Goal: Find specific page/section: Find specific page/section

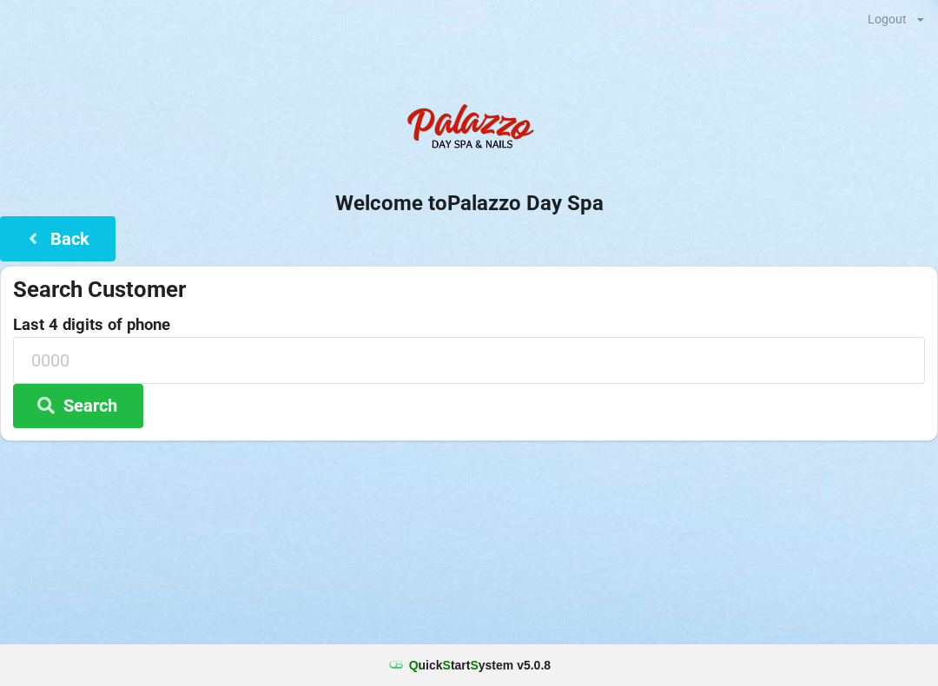
click at [87, 399] on button "Search" at bounding box center [78, 406] width 130 height 44
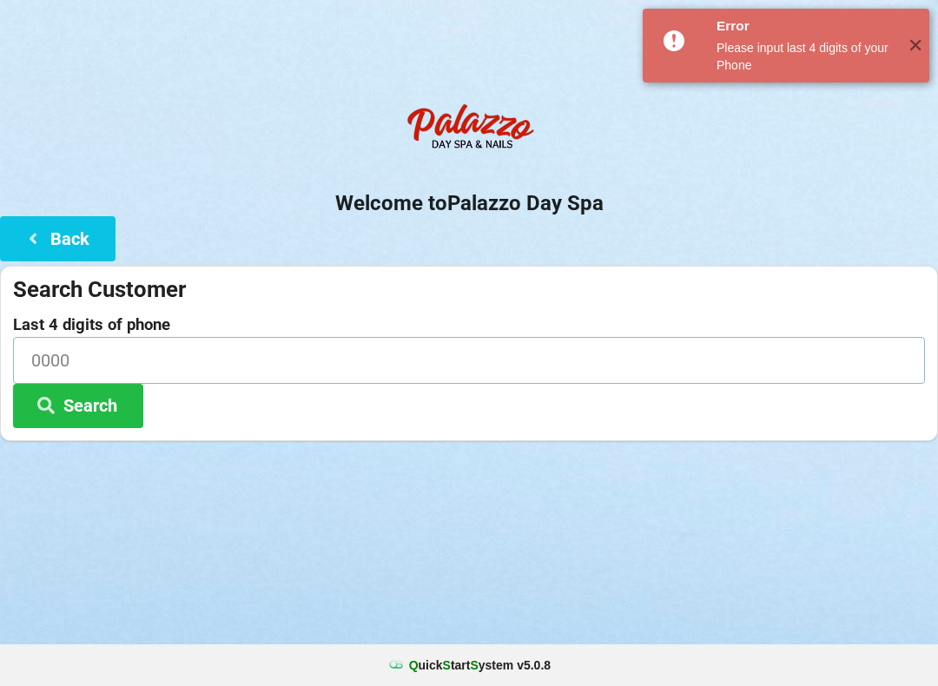
click at [158, 368] on input at bounding box center [469, 360] width 912 height 46
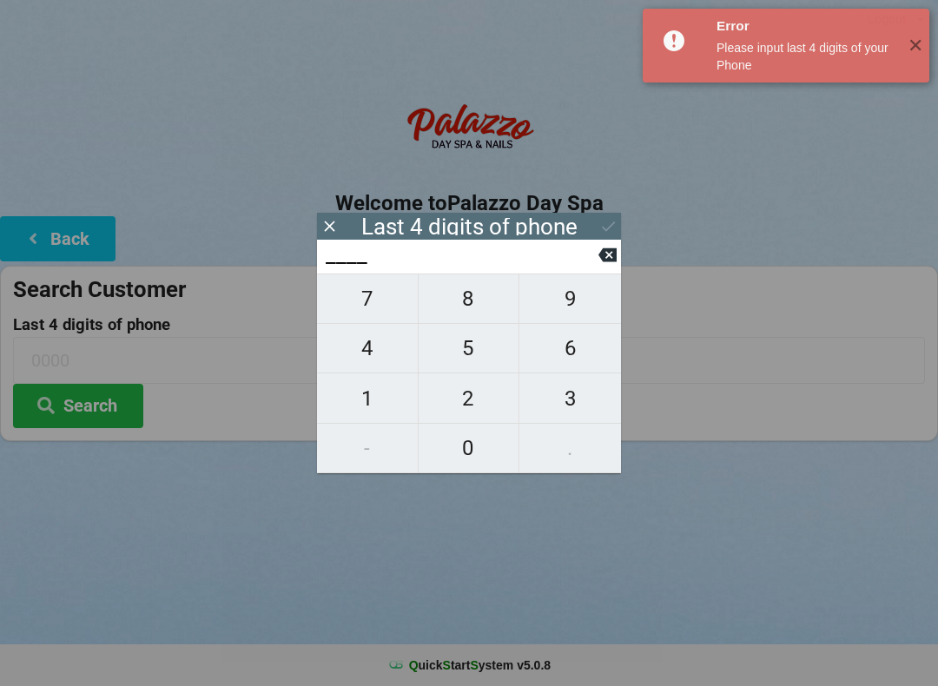
click at [473, 384] on span "2" at bounding box center [469, 398] width 101 height 36
type input "2___"
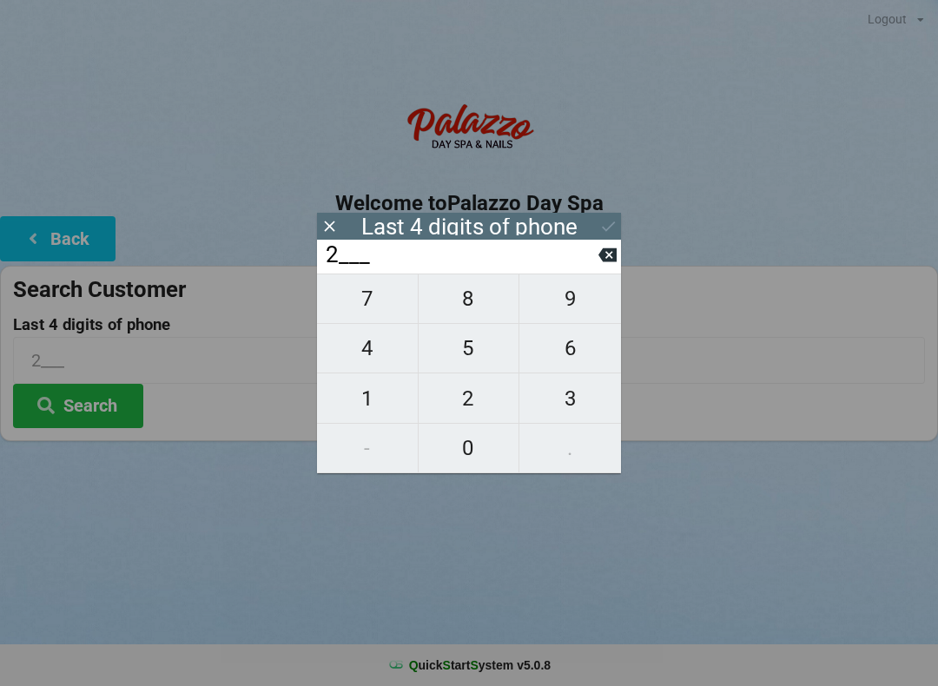
click at [580, 408] on span "3" at bounding box center [570, 398] width 102 height 36
type input "23__"
click at [579, 403] on span "3" at bounding box center [570, 398] width 102 height 36
type input "233_"
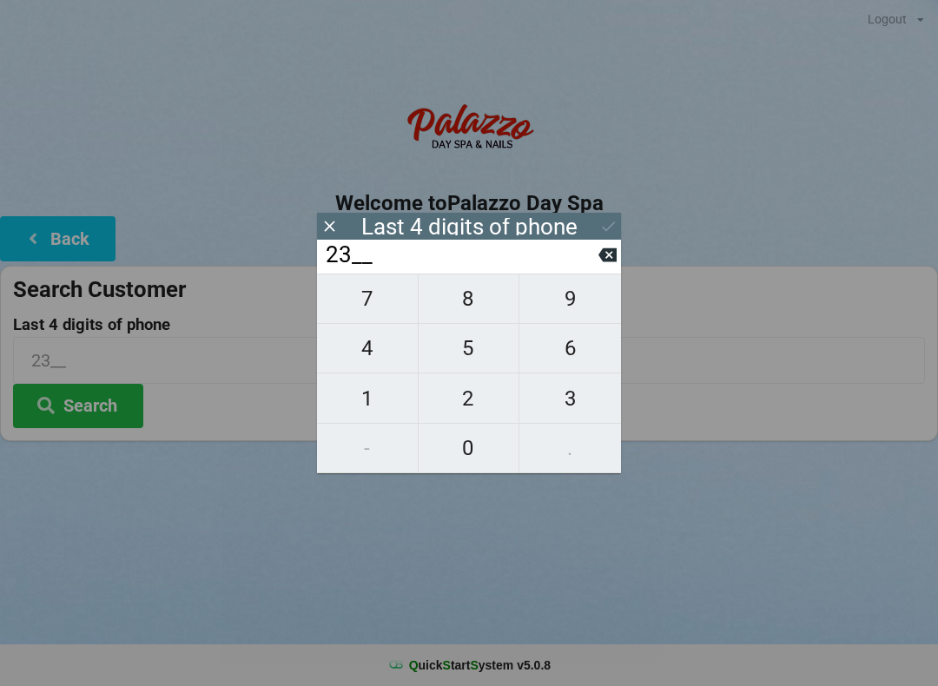
type input "233_"
click at [575, 348] on span "6" at bounding box center [570, 348] width 102 height 36
type input "2336"
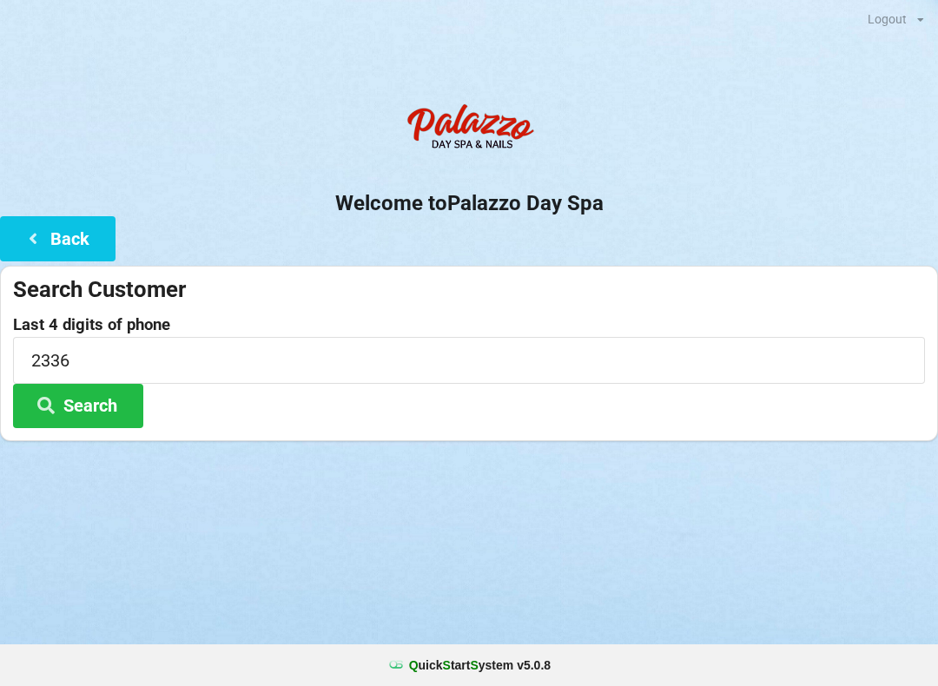
click at [97, 403] on button "Search" at bounding box center [78, 406] width 130 height 44
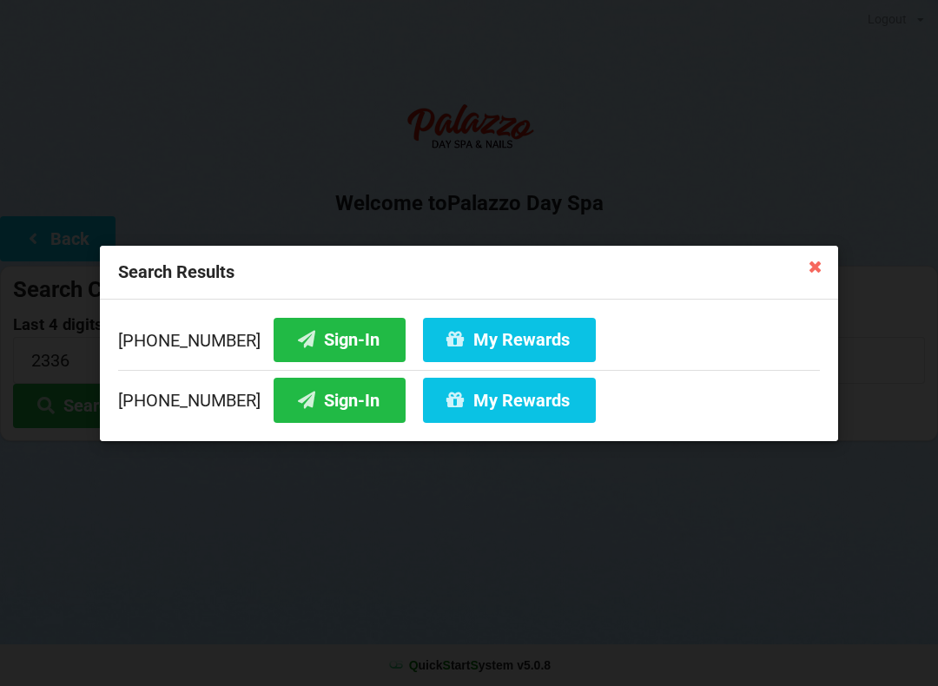
click at [321, 343] on button "Sign-In" at bounding box center [340, 339] width 132 height 44
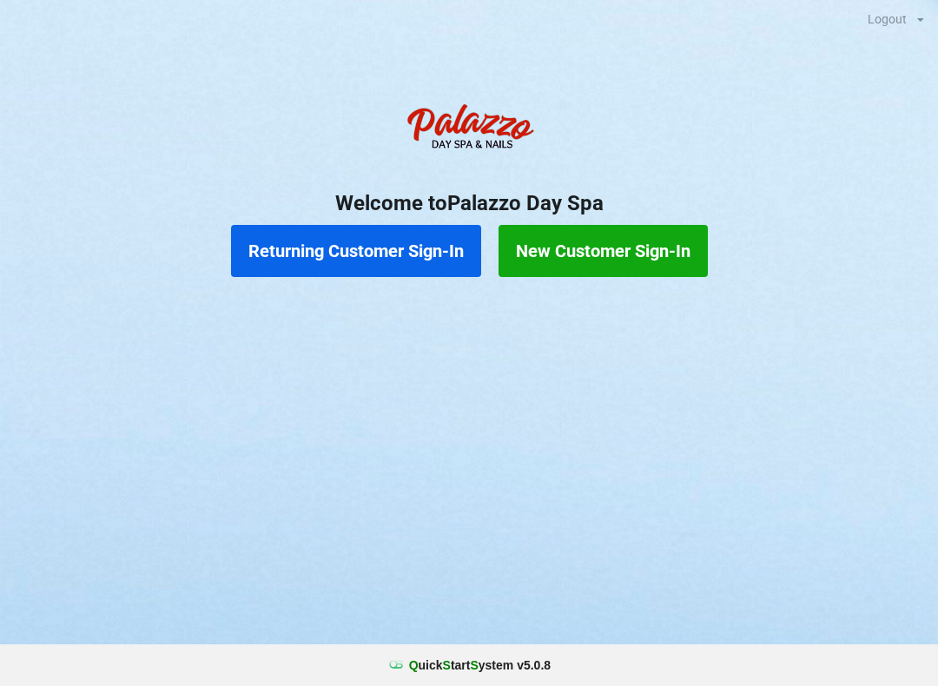
click at [317, 261] on button "Returning Customer Sign-In" at bounding box center [356, 251] width 250 height 52
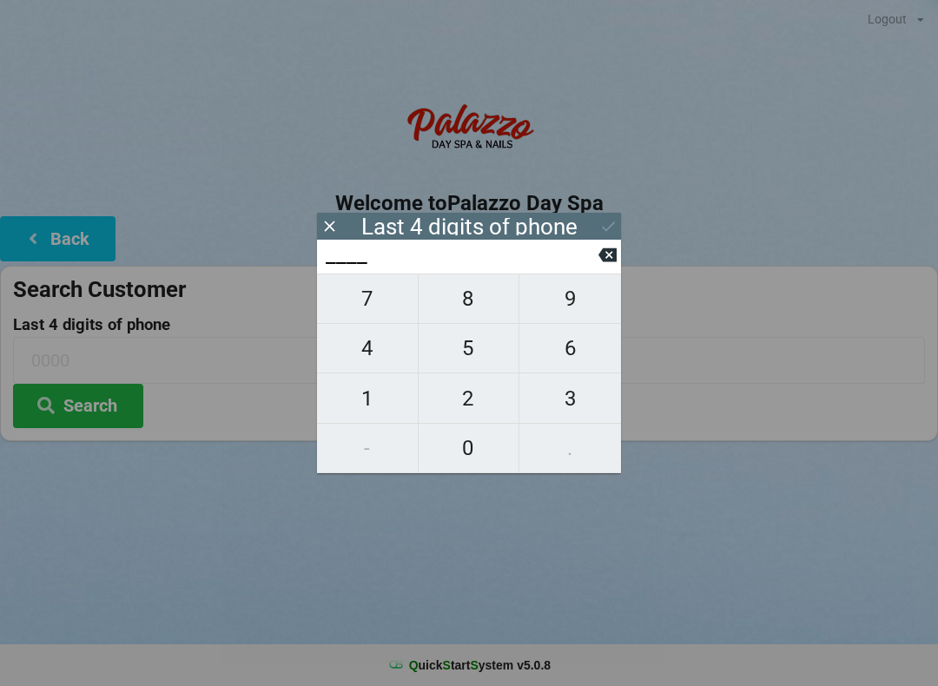
click at [453, 421] on button "2" at bounding box center [470, 399] width 102 height 50
type input "2___"
click at [358, 317] on span "7" at bounding box center [367, 299] width 101 height 36
type input "27__"
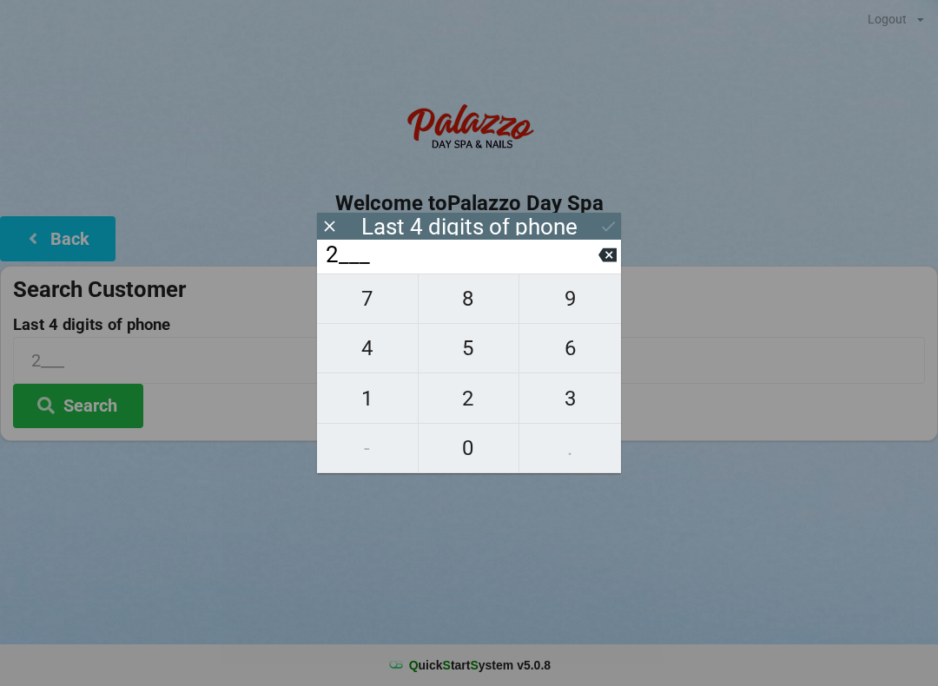
type input "27__"
click at [450, 365] on span "5" at bounding box center [469, 348] width 101 height 36
type input "275_"
click at [568, 314] on span "9" at bounding box center [570, 299] width 102 height 36
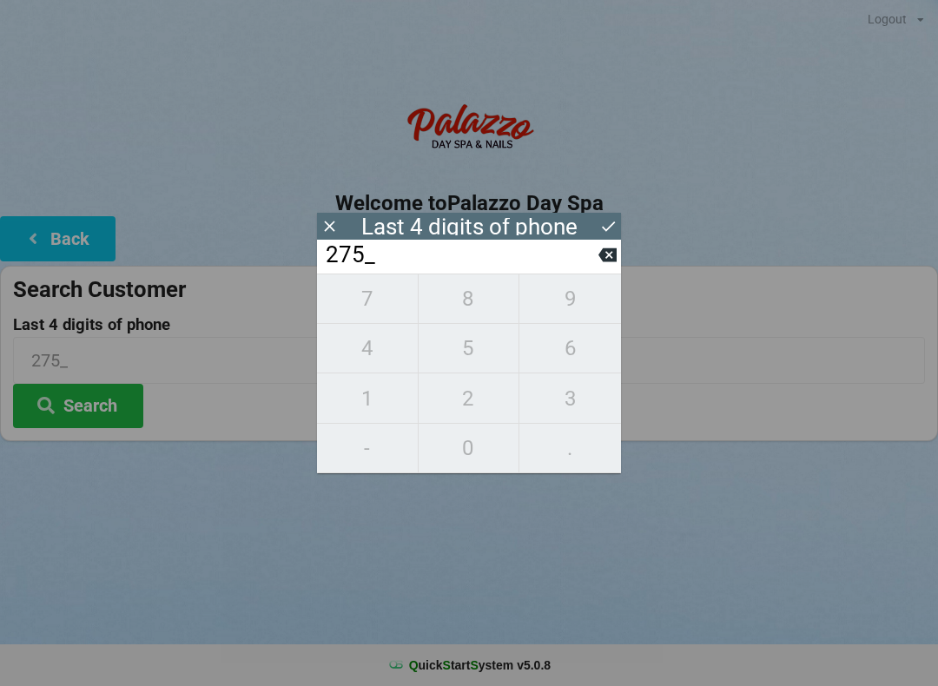
type input "2759"
click at [79, 399] on button "Search" at bounding box center [78, 406] width 130 height 44
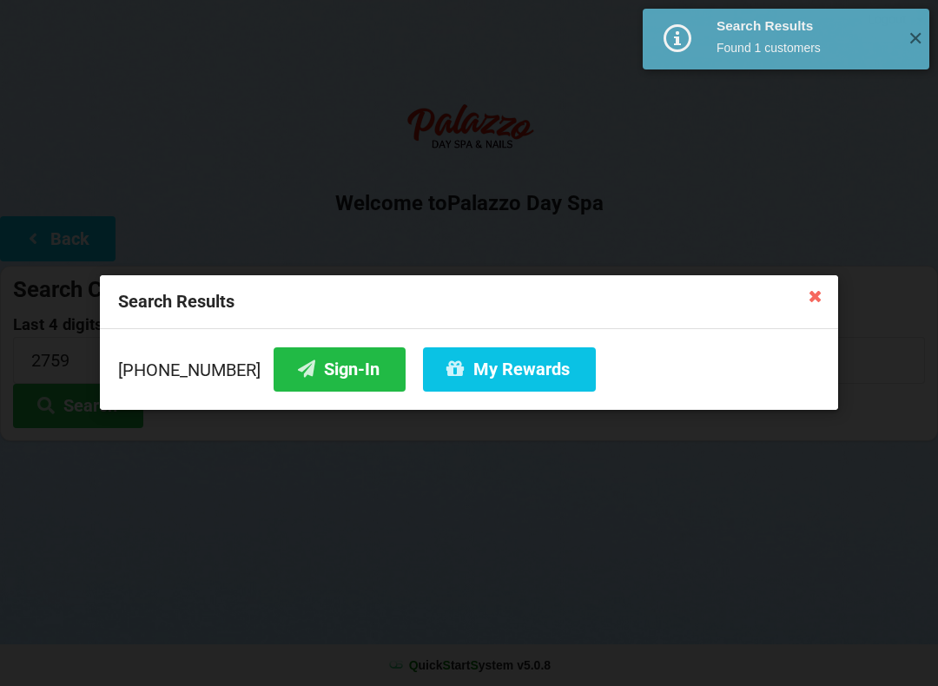
click at [473, 382] on button "My Rewards" at bounding box center [509, 369] width 173 height 44
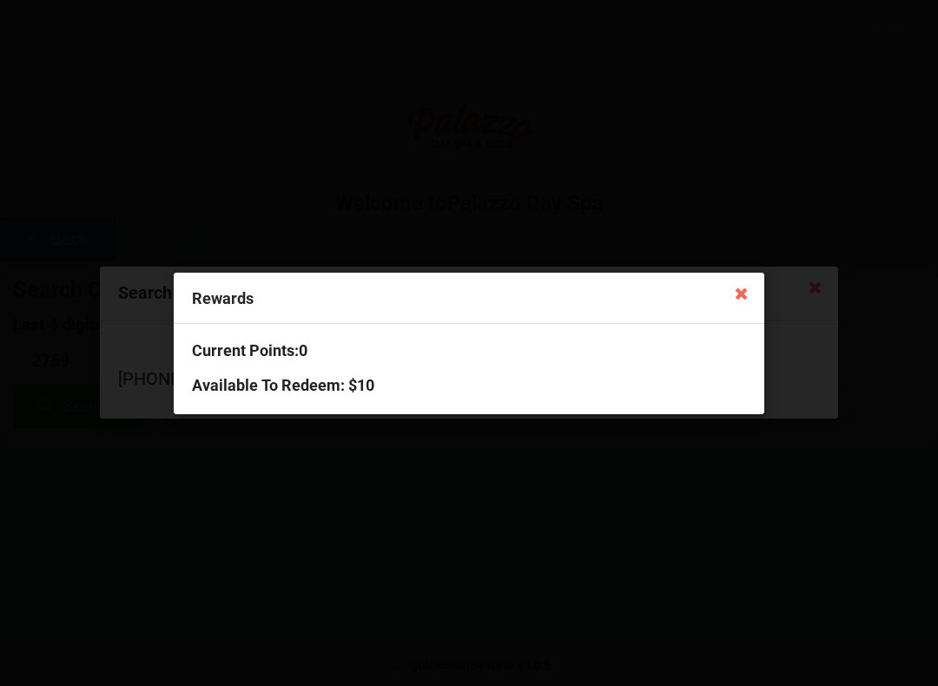
click at [625, 566] on div "Rewards Current Points: 0 Available To Redeem : $10" at bounding box center [469, 343] width 938 height 686
click at [741, 281] on icon at bounding box center [742, 293] width 28 height 28
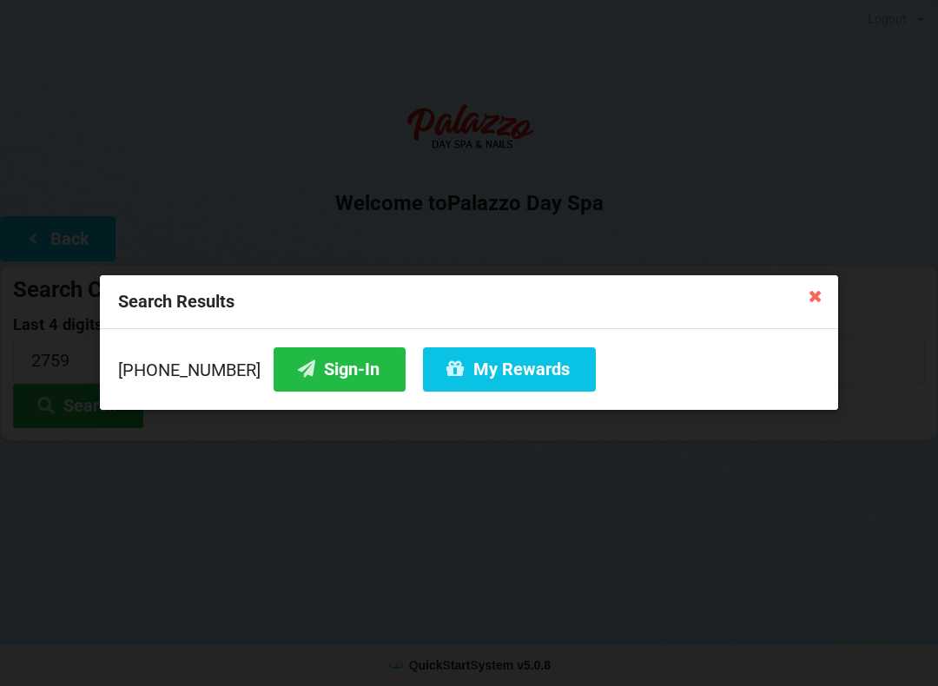
click at [328, 382] on button "Sign-In" at bounding box center [340, 369] width 132 height 44
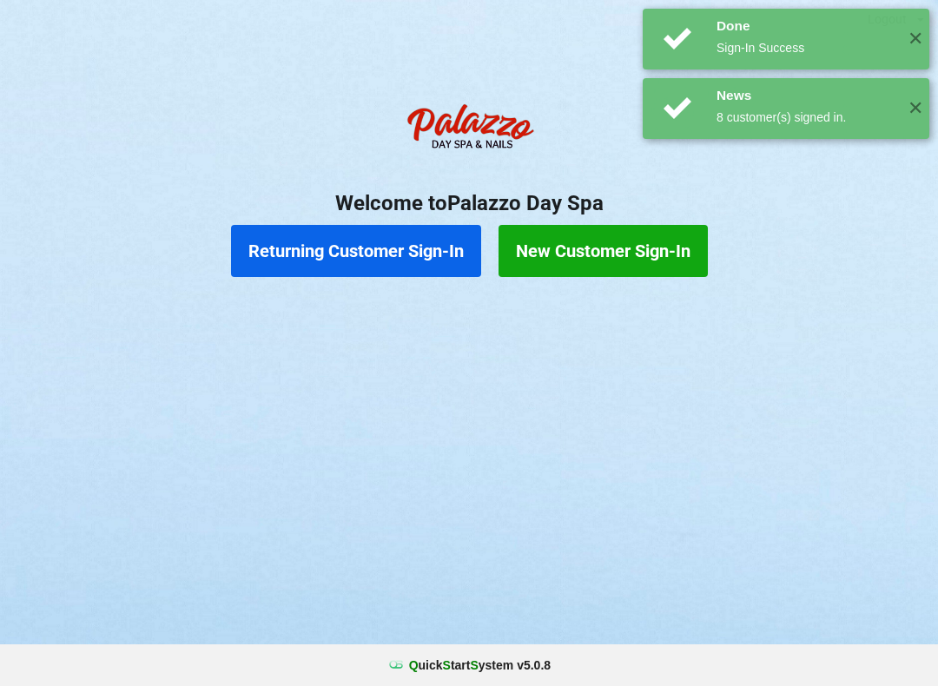
click at [691, 247] on button "New Customer Sign-In" at bounding box center [603, 251] width 209 height 52
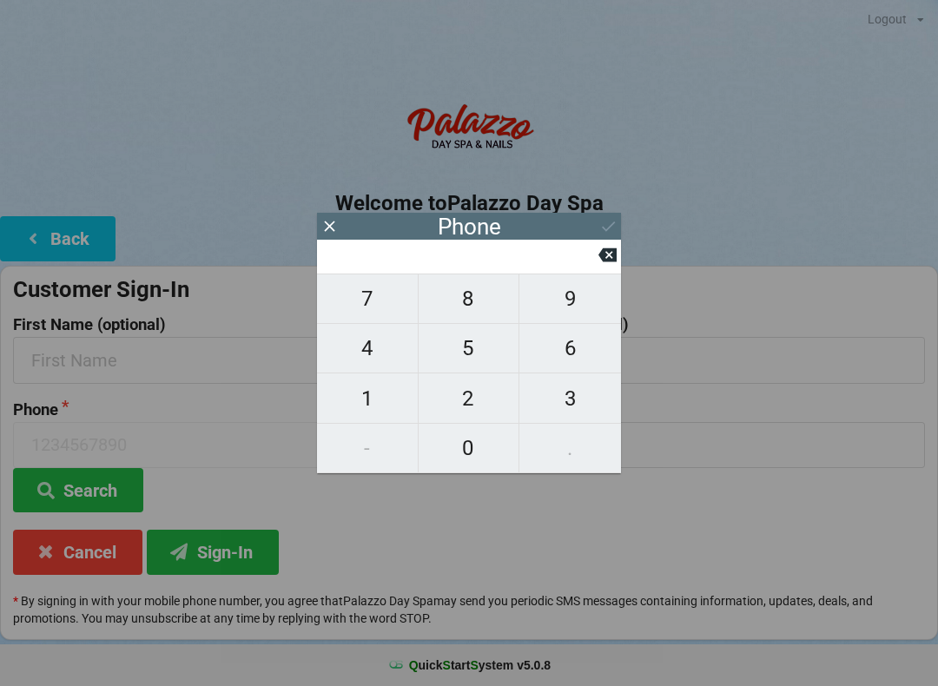
click at [333, 231] on icon at bounding box center [330, 226] width 18 height 18
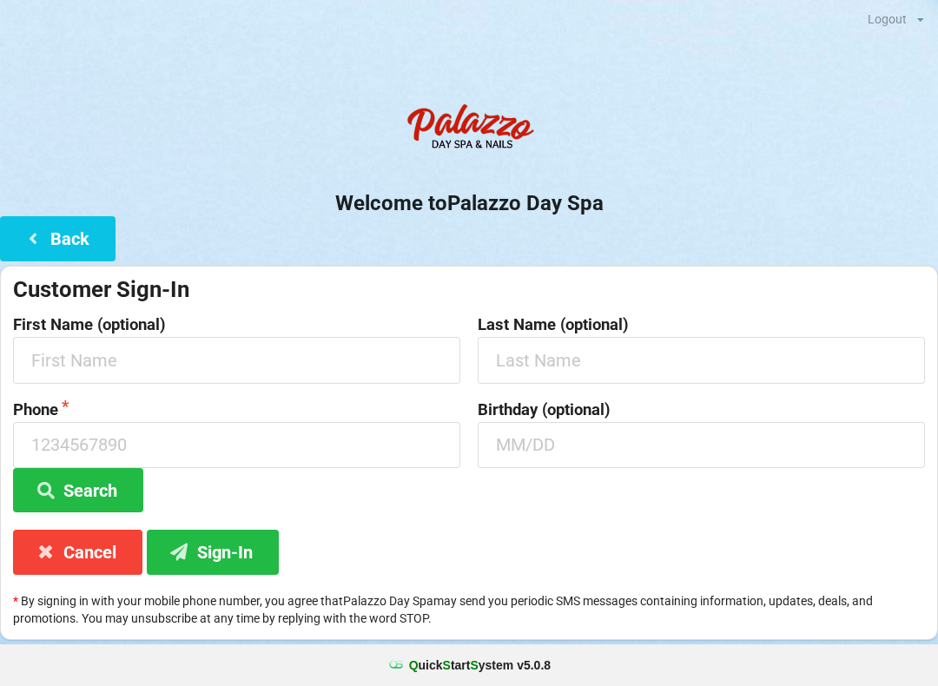
click at [85, 243] on button "Back" at bounding box center [58, 238] width 116 height 44
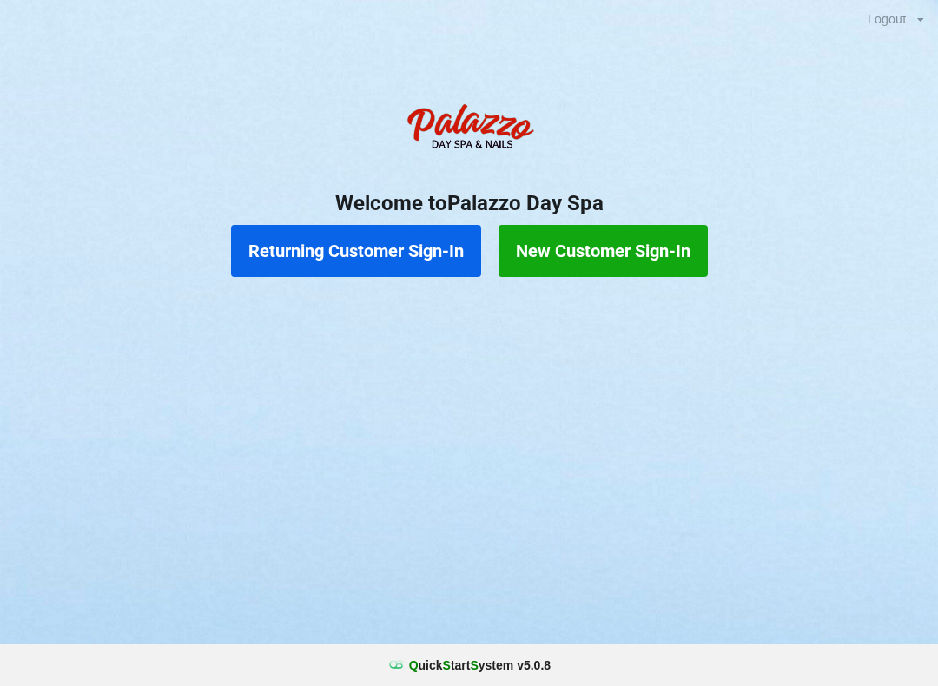
click at [437, 252] on button "Returning Customer Sign-In" at bounding box center [356, 251] width 250 height 52
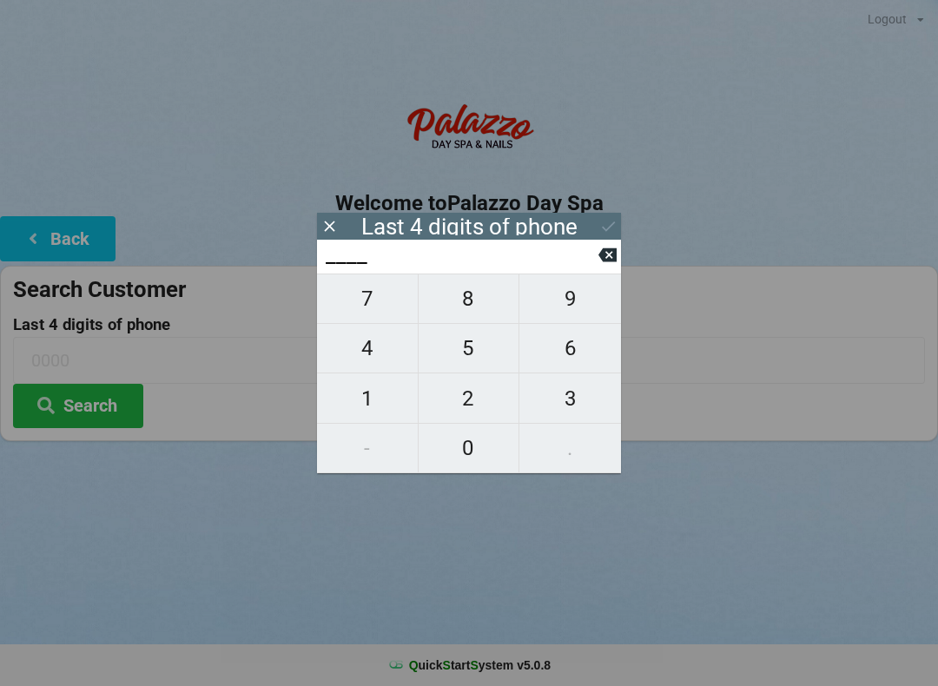
click at [486, 304] on span "8" at bounding box center [469, 299] width 101 height 36
type input "8___"
click at [603, 264] on icon at bounding box center [608, 255] width 18 height 18
click at [511, 351] on span "5" at bounding box center [469, 348] width 101 height 36
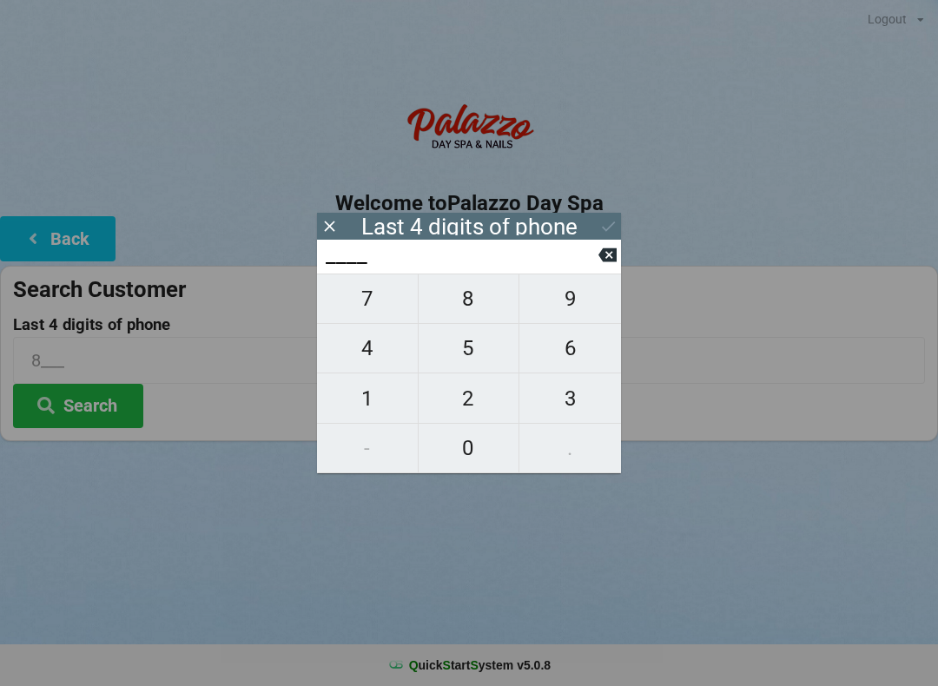
type input "5___"
click at [562, 392] on span "3" at bounding box center [570, 398] width 102 height 36
type input "53__"
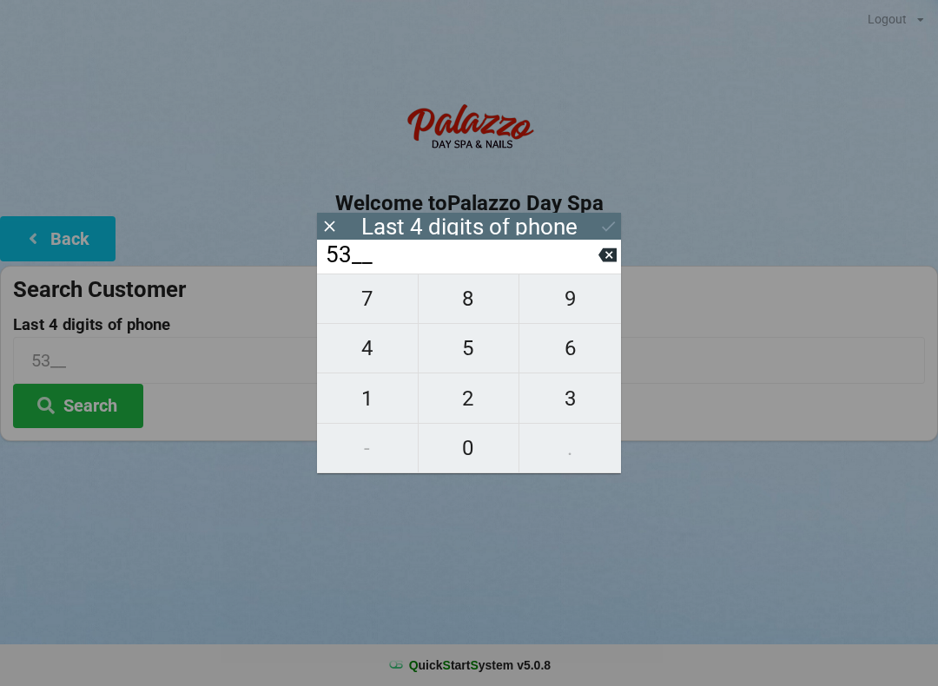
click at [388, 317] on span "7" at bounding box center [367, 299] width 101 height 36
type input "537_"
click at [466, 460] on span "0" at bounding box center [469, 448] width 101 height 36
type input "5370"
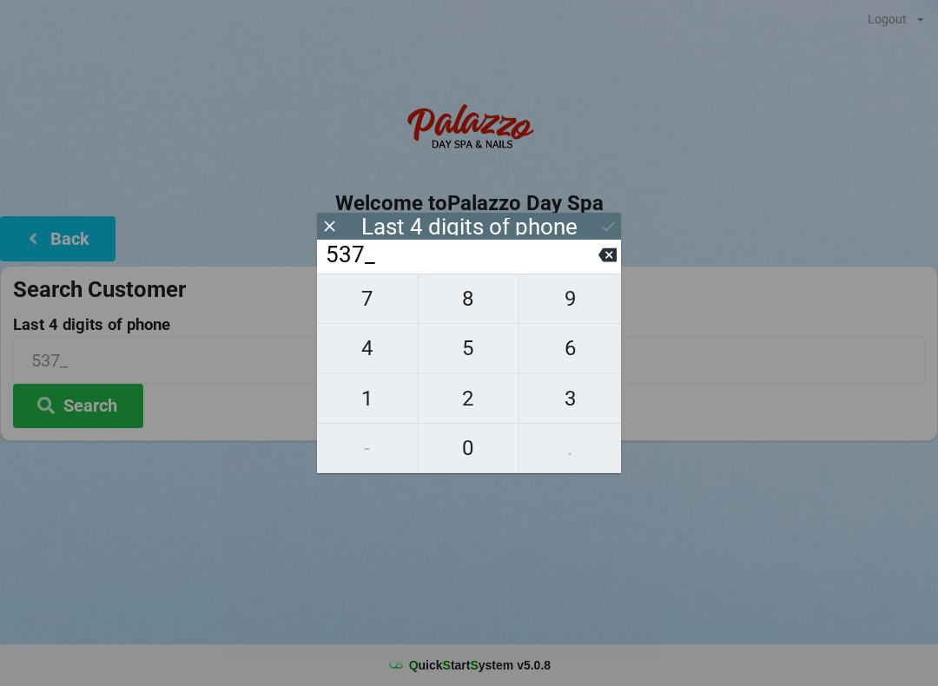
type input "5370"
click at [780, 506] on div "Logout Logout Sign-In Welcome to Palazzo Day Spa Back Search Customer Last 4 di…" at bounding box center [469, 343] width 938 height 686
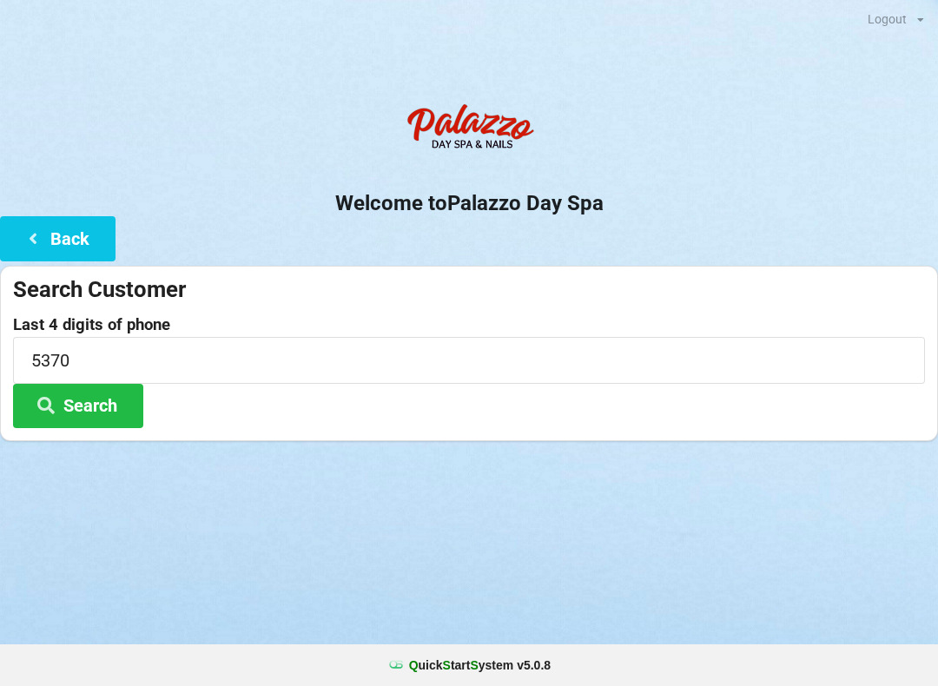
click at [74, 404] on button "Search" at bounding box center [78, 406] width 130 height 44
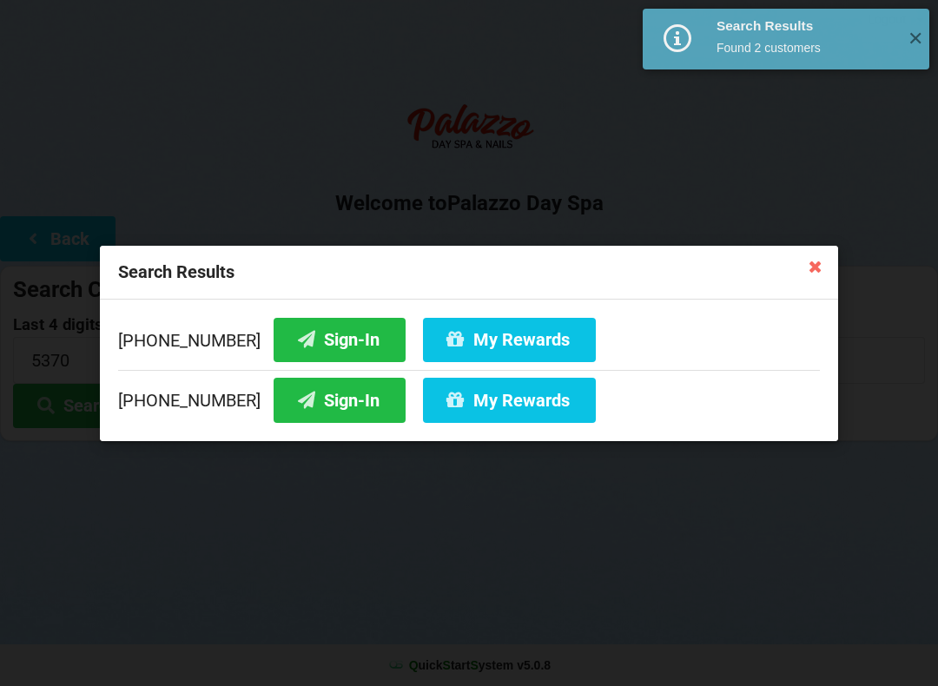
click at [421, 603] on div "Search Results [PHONE_NUMBER] Sign-In My Rewards [PHONE_NUMBER] Sign-In My Rewa…" at bounding box center [469, 343] width 938 height 686
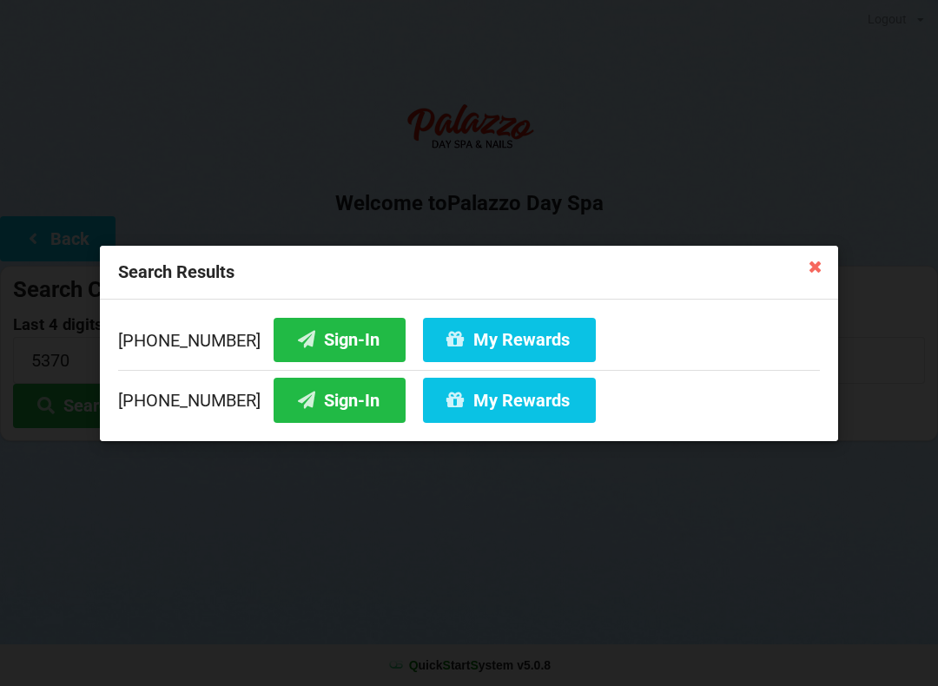
click at [308, 393] on button "Sign-In" at bounding box center [340, 400] width 132 height 44
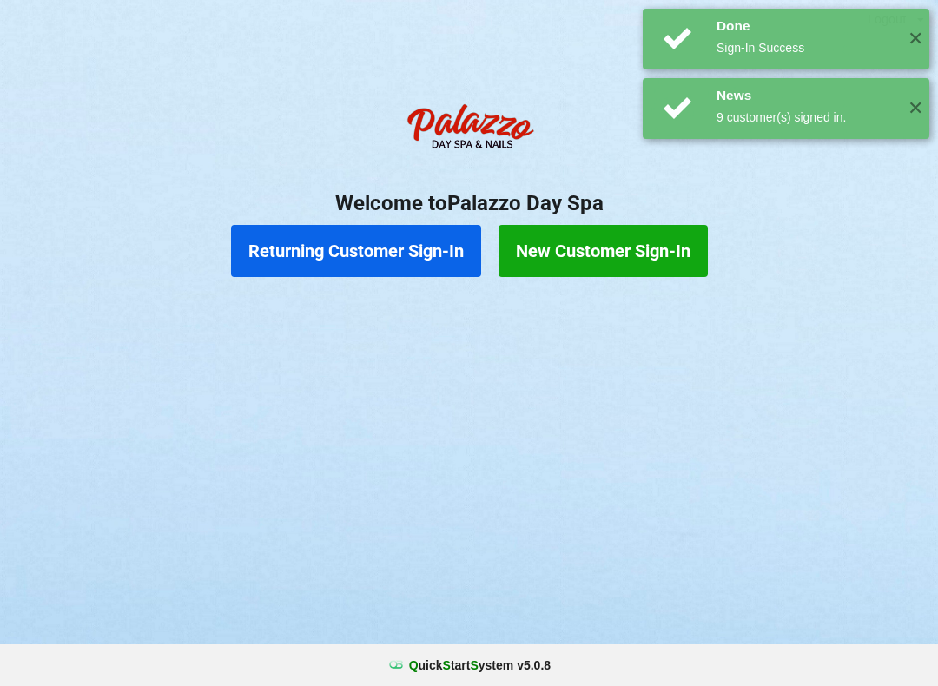
click at [383, 274] on button "Returning Customer Sign-In" at bounding box center [356, 251] width 250 height 52
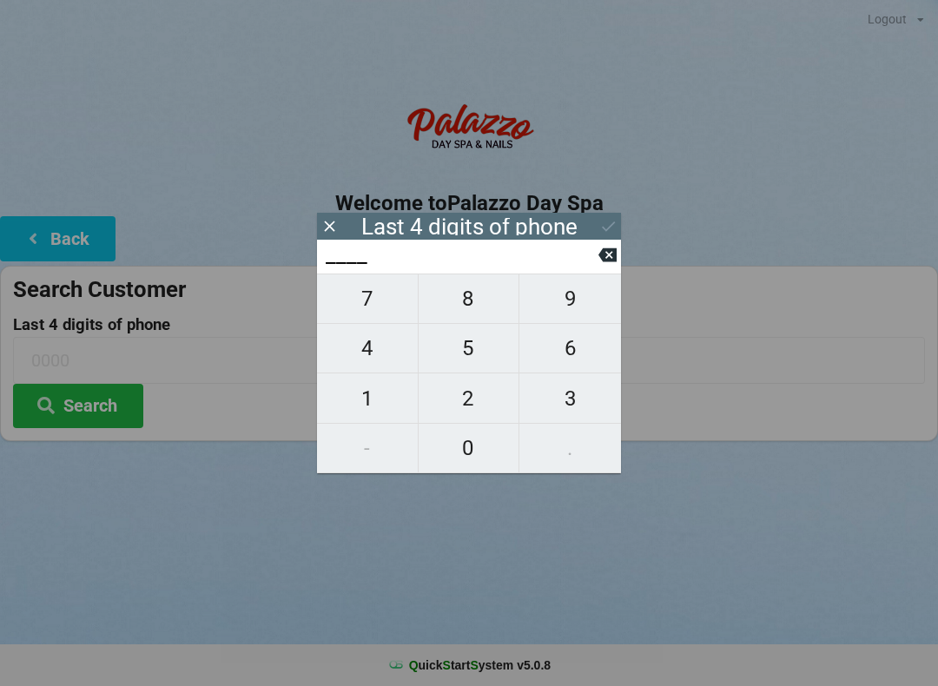
click at [473, 358] on span "5" at bounding box center [469, 348] width 101 height 36
type input "5___"
click at [607, 267] on button at bounding box center [608, 254] width 18 height 23
click at [500, 354] on span "5" at bounding box center [469, 348] width 101 height 36
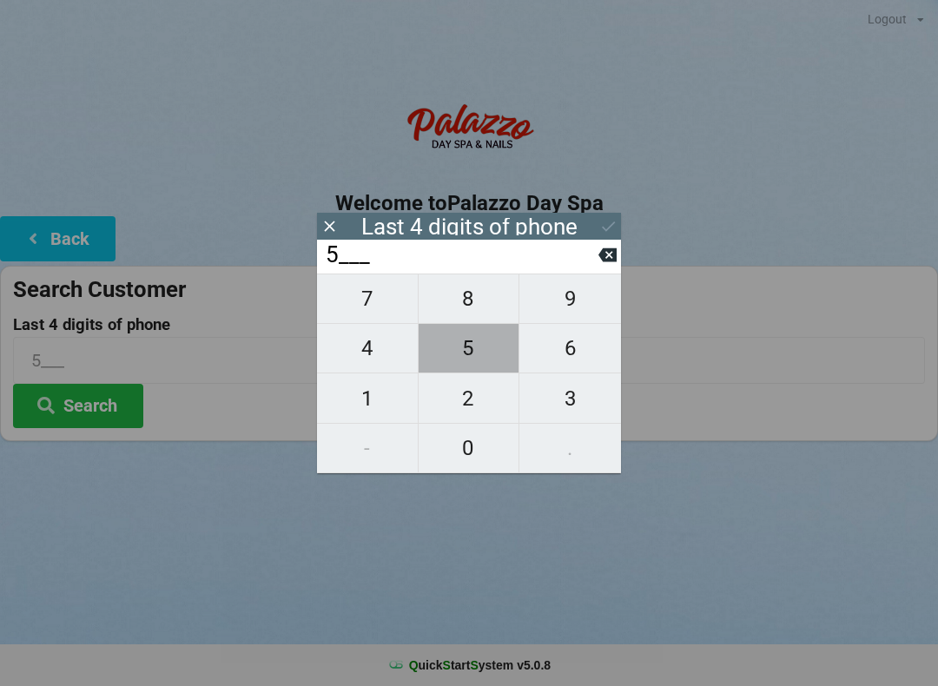
click at [488, 411] on span "2" at bounding box center [469, 398] width 101 height 36
type input "52__"
click at [487, 355] on span "5" at bounding box center [469, 348] width 101 height 36
type input "525_"
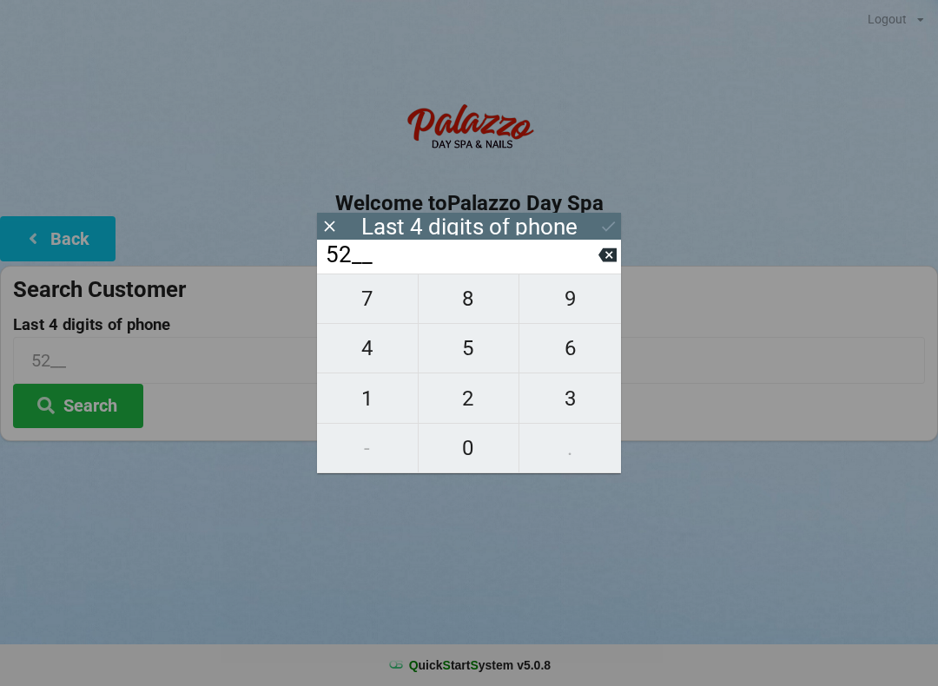
type input "525_"
click at [481, 405] on span "2" at bounding box center [469, 398] width 101 height 36
type input "5252"
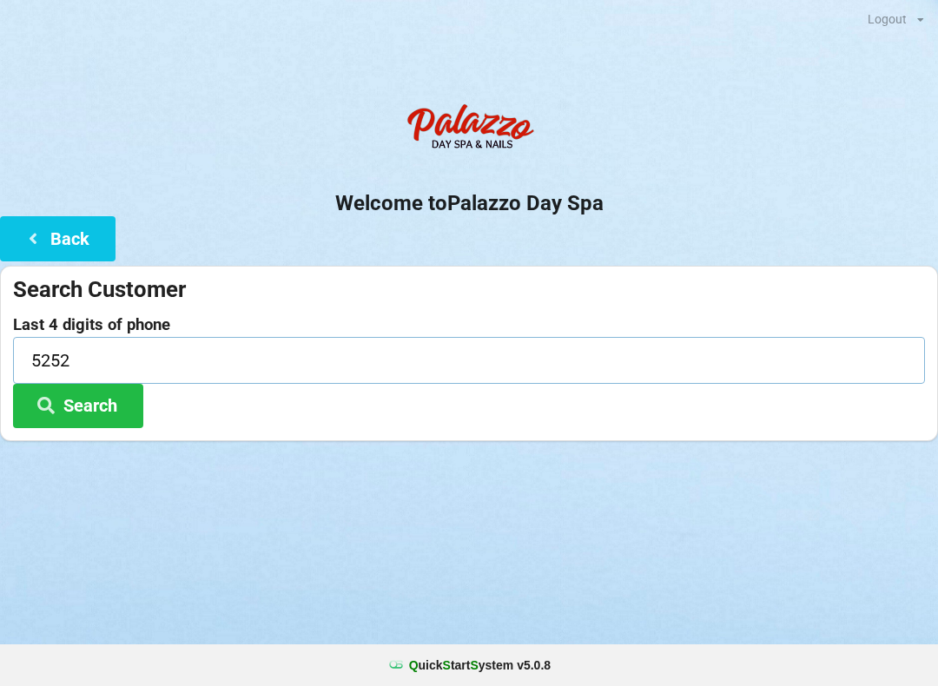
click at [768, 350] on input "5252" at bounding box center [469, 360] width 912 height 46
click at [693, 310] on form "Search Customer Last 4 digits of phone 5252 Search" at bounding box center [469, 351] width 912 height 153
click at [103, 405] on button "Search" at bounding box center [78, 406] width 130 height 44
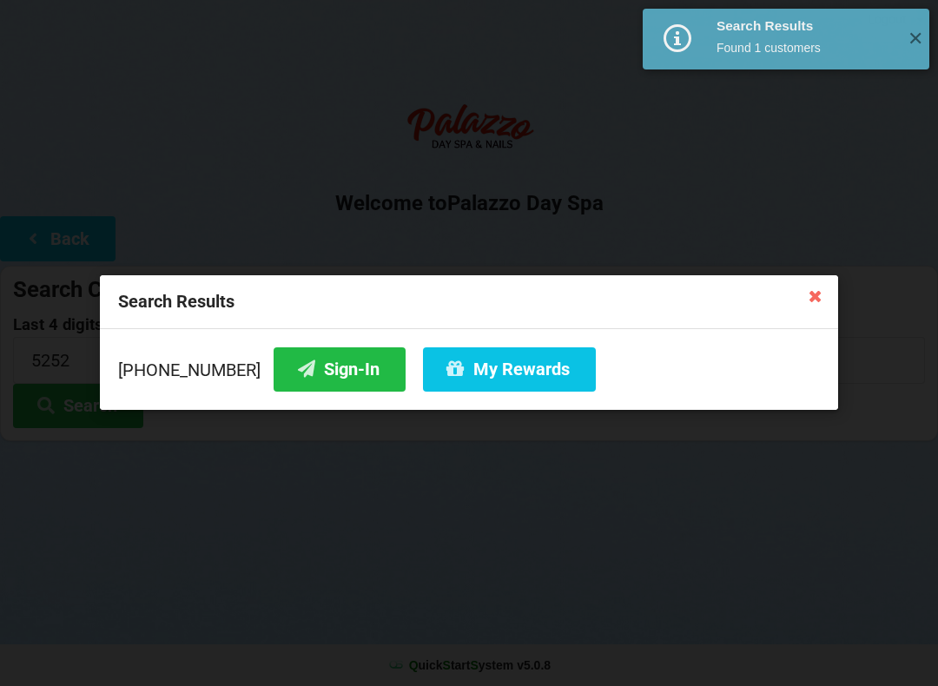
click at [308, 364] on button "Sign-In" at bounding box center [340, 369] width 132 height 44
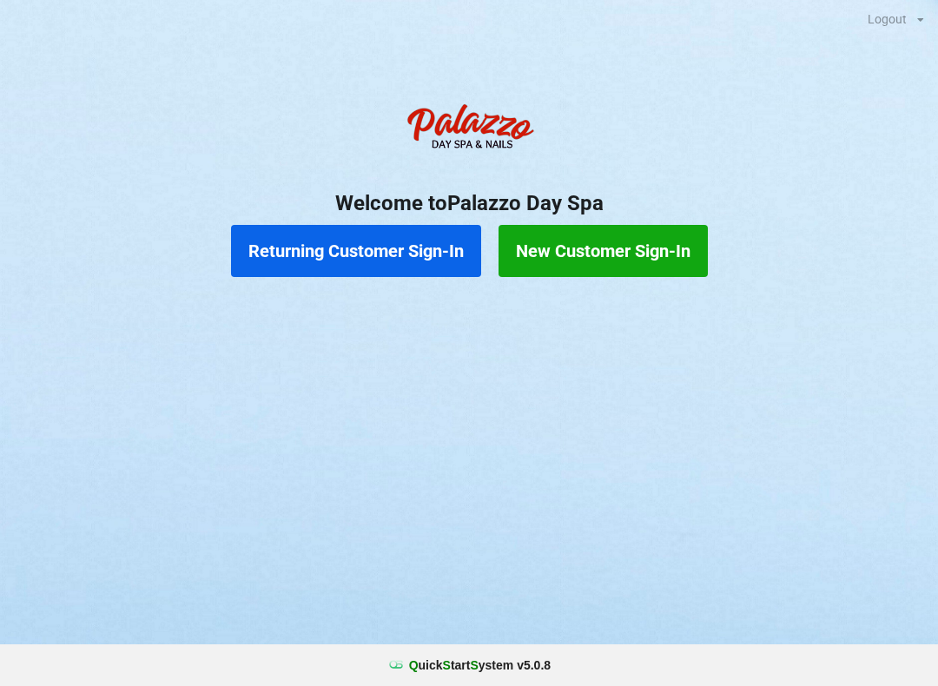
click at [372, 253] on button "Returning Customer Sign-In" at bounding box center [356, 251] width 250 height 52
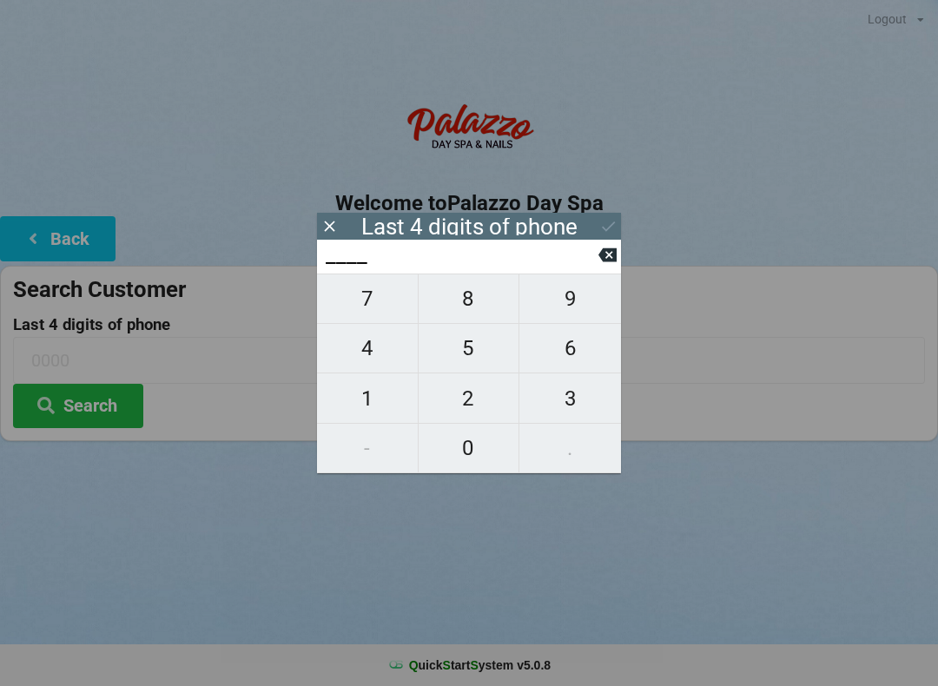
click at [599, 415] on span "3" at bounding box center [570, 398] width 102 height 36
type input "3___"
click at [482, 311] on span "8" at bounding box center [469, 299] width 101 height 36
type input "38__"
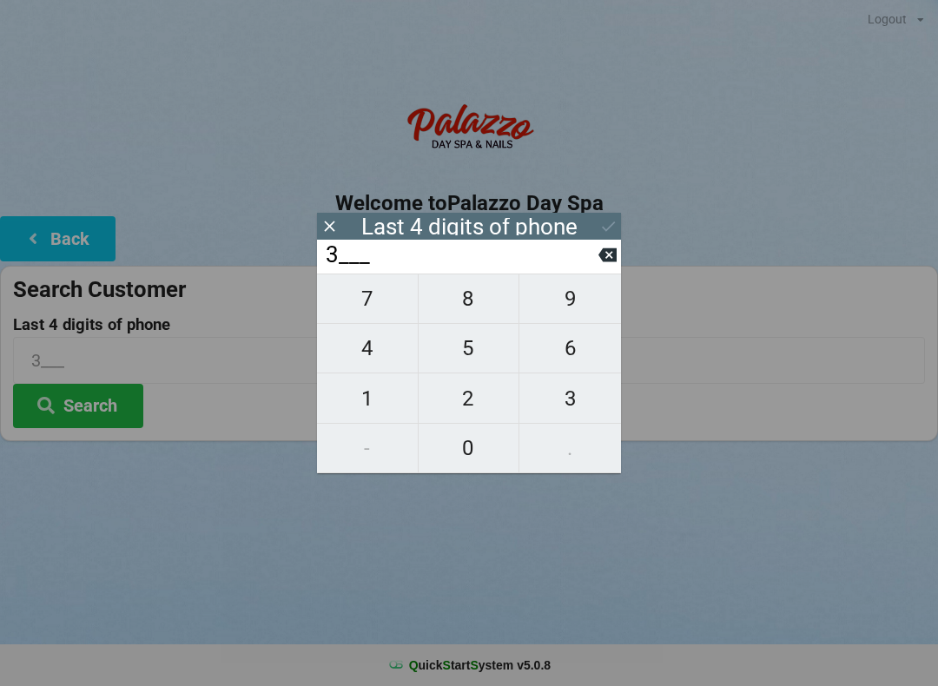
type input "38__"
click at [584, 317] on span "9" at bounding box center [570, 299] width 102 height 36
type input "389_"
click at [485, 459] on span "0" at bounding box center [469, 448] width 101 height 36
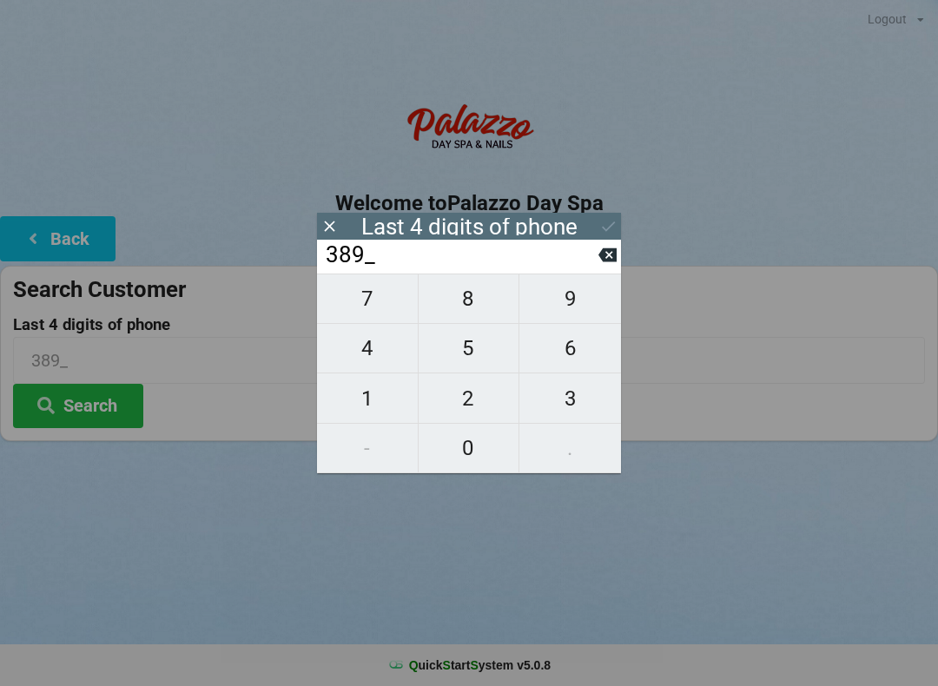
type input "3890"
click at [614, 229] on icon at bounding box center [608, 226] width 18 height 18
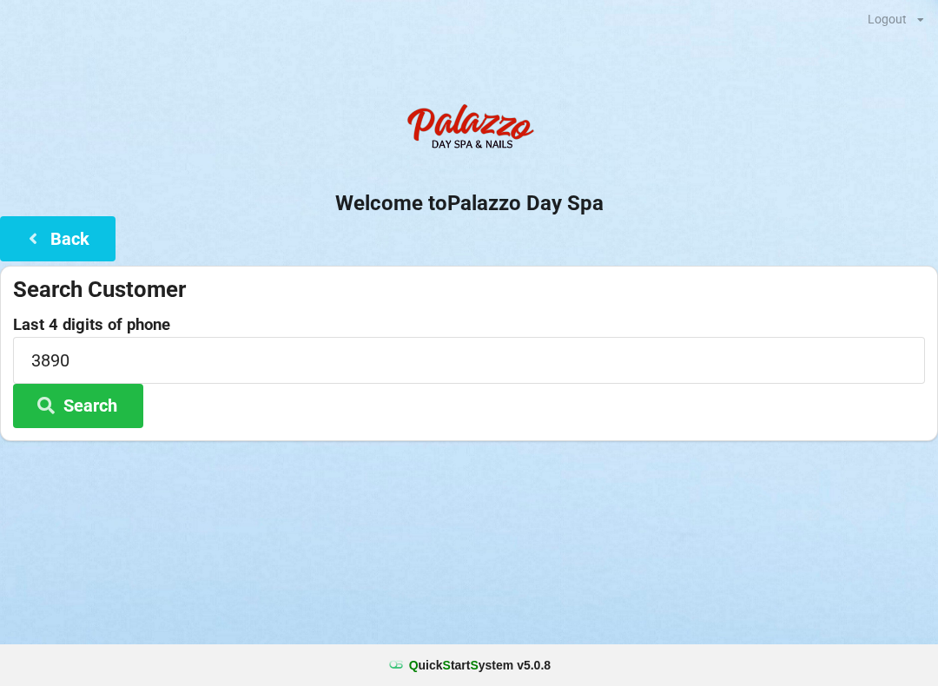
click at [105, 421] on button "Search" at bounding box center [78, 406] width 130 height 44
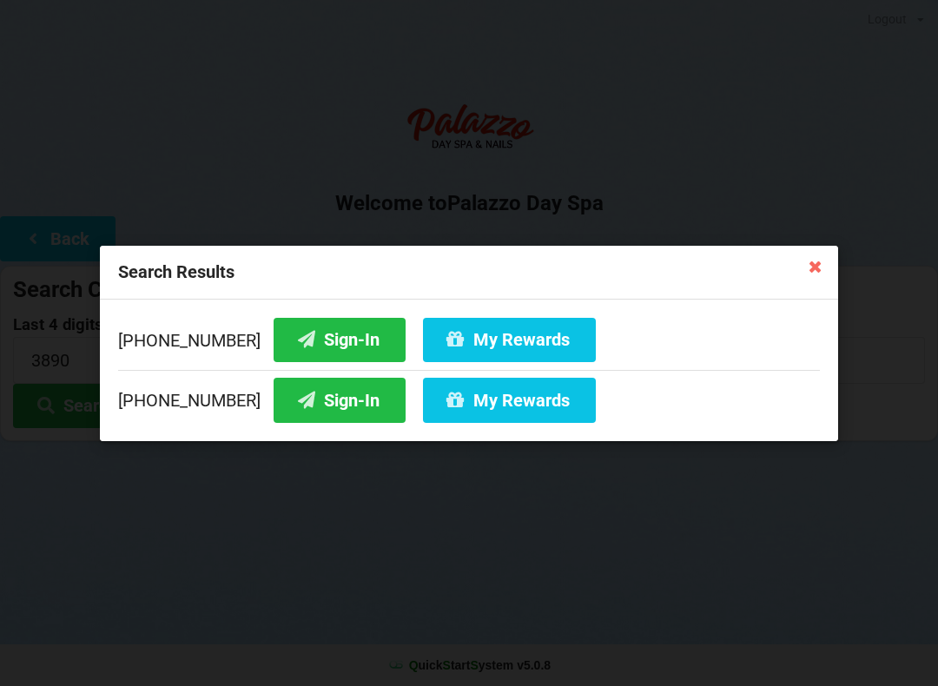
click at [331, 418] on button "Sign-In" at bounding box center [340, 400] width 132 height 44
